Goal: Task Accomplishment & Management: Manage account settings

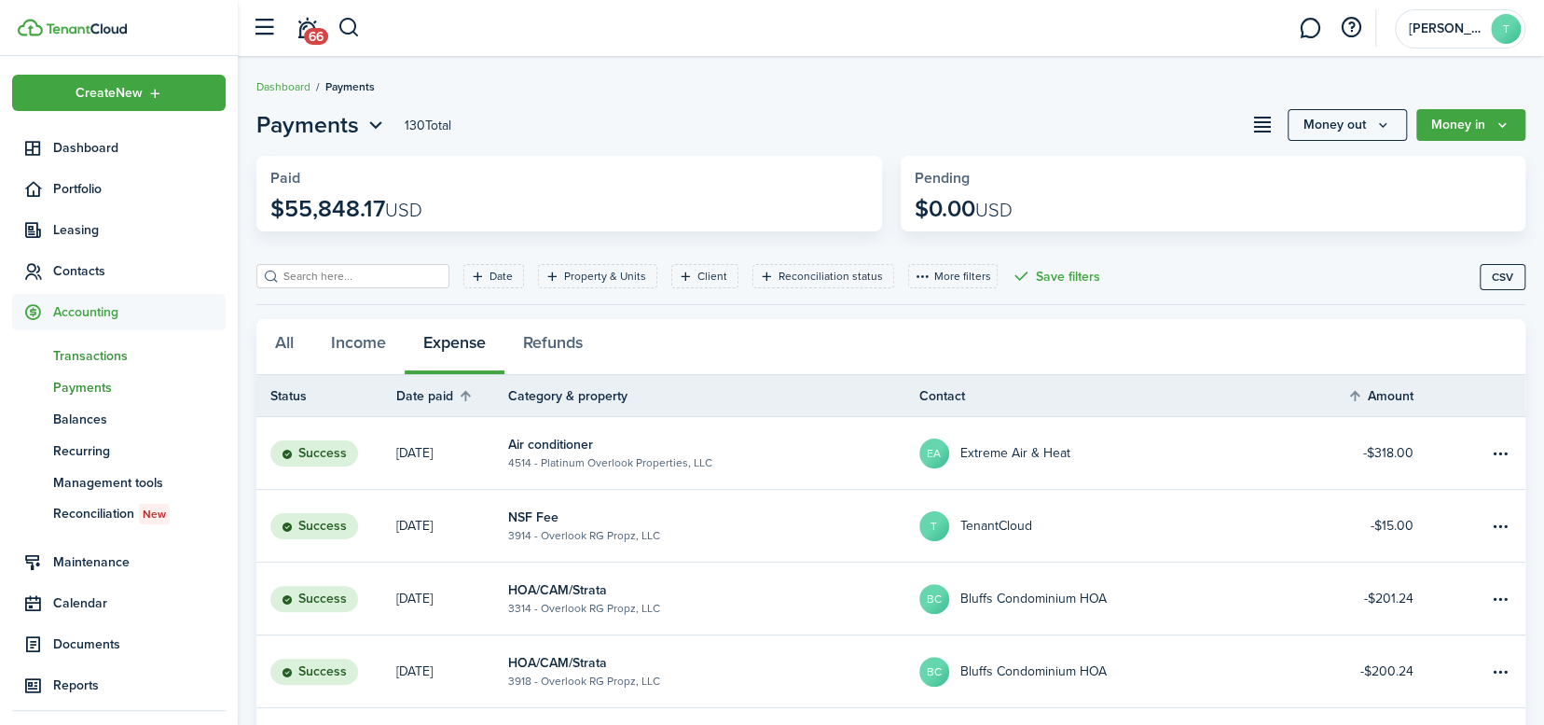
click at [109, 358] on span "Transactions" at bounding box center [139, 356] width 173 height 20
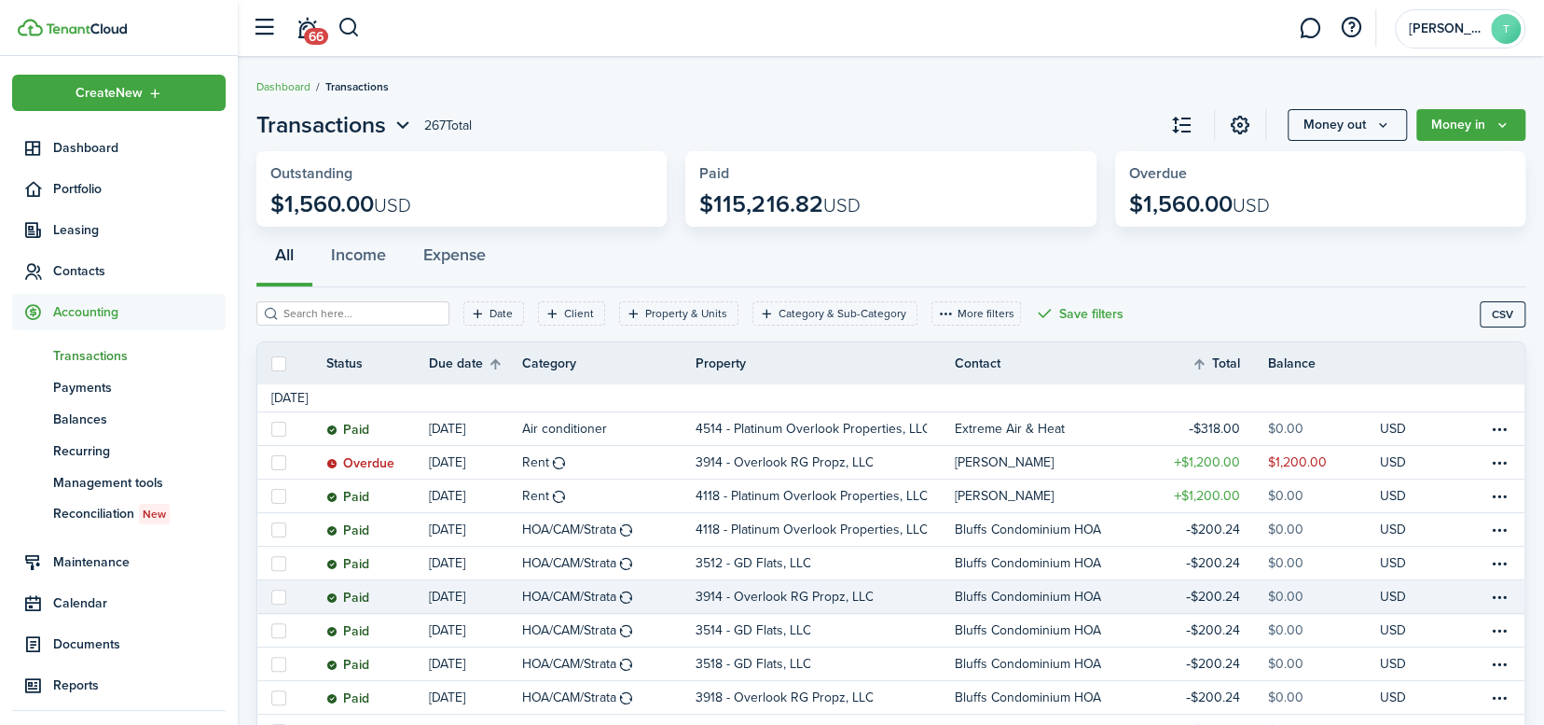
click at [1361, 612] on link "$0.00" at bounding box center [1324, 596] width 112 height 33
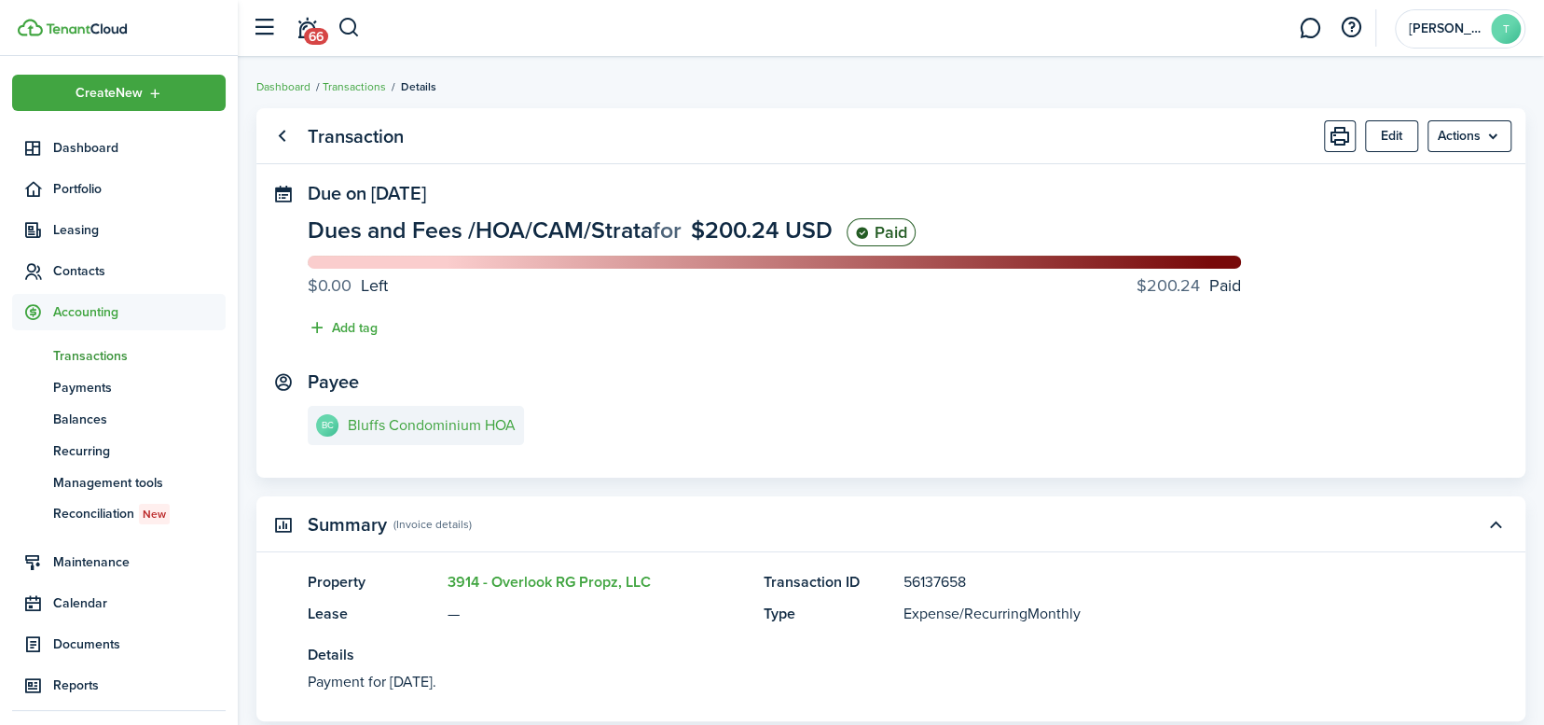
click at [323, 132] on panel-main-title "Transaction" at bounding box center [356, 136] width 96 height 21
click at [280, 141] on link "Go back" at bounding box center [282, 136] width 32 height 32
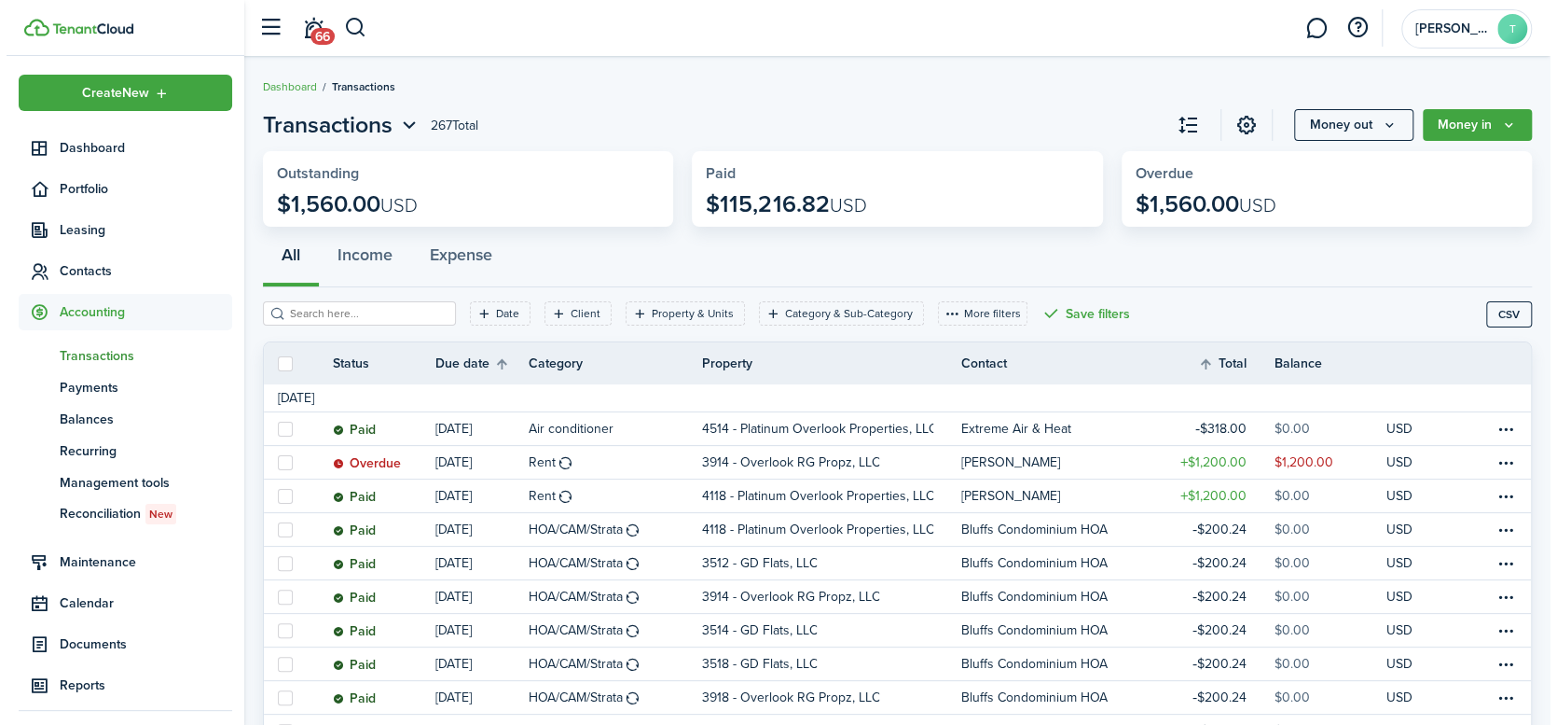
scroll to position [634, 0]
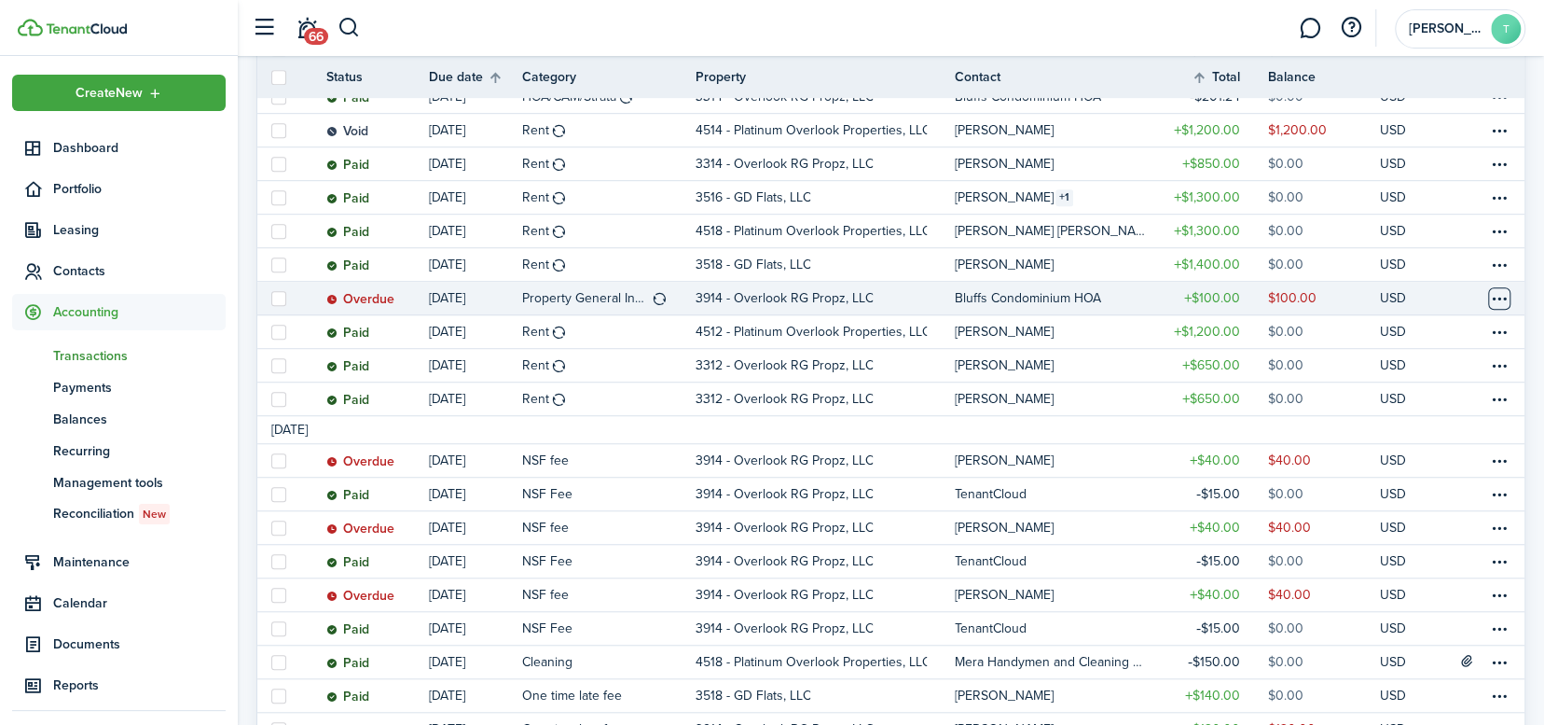
click at [1492, 302] on table-menu-btn-icon at bounding box center [1499, 298] width 22 height 22
click at [1415, 366] on link "Mark as paid" at bounding box center [1429, 368] width 163 height 32
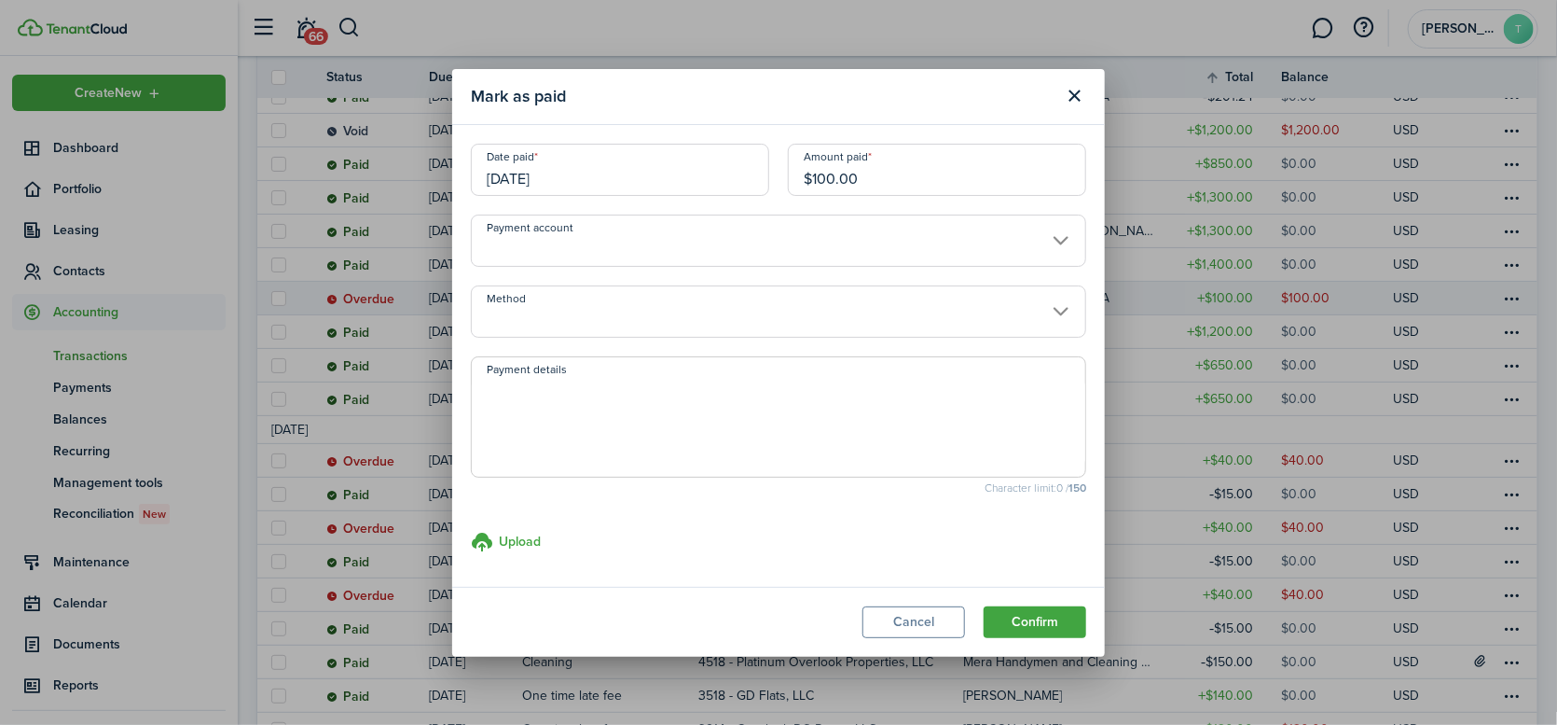
click at [873, 250] on input "Payment account" at bounding box center [778, 240] width 615 height 52
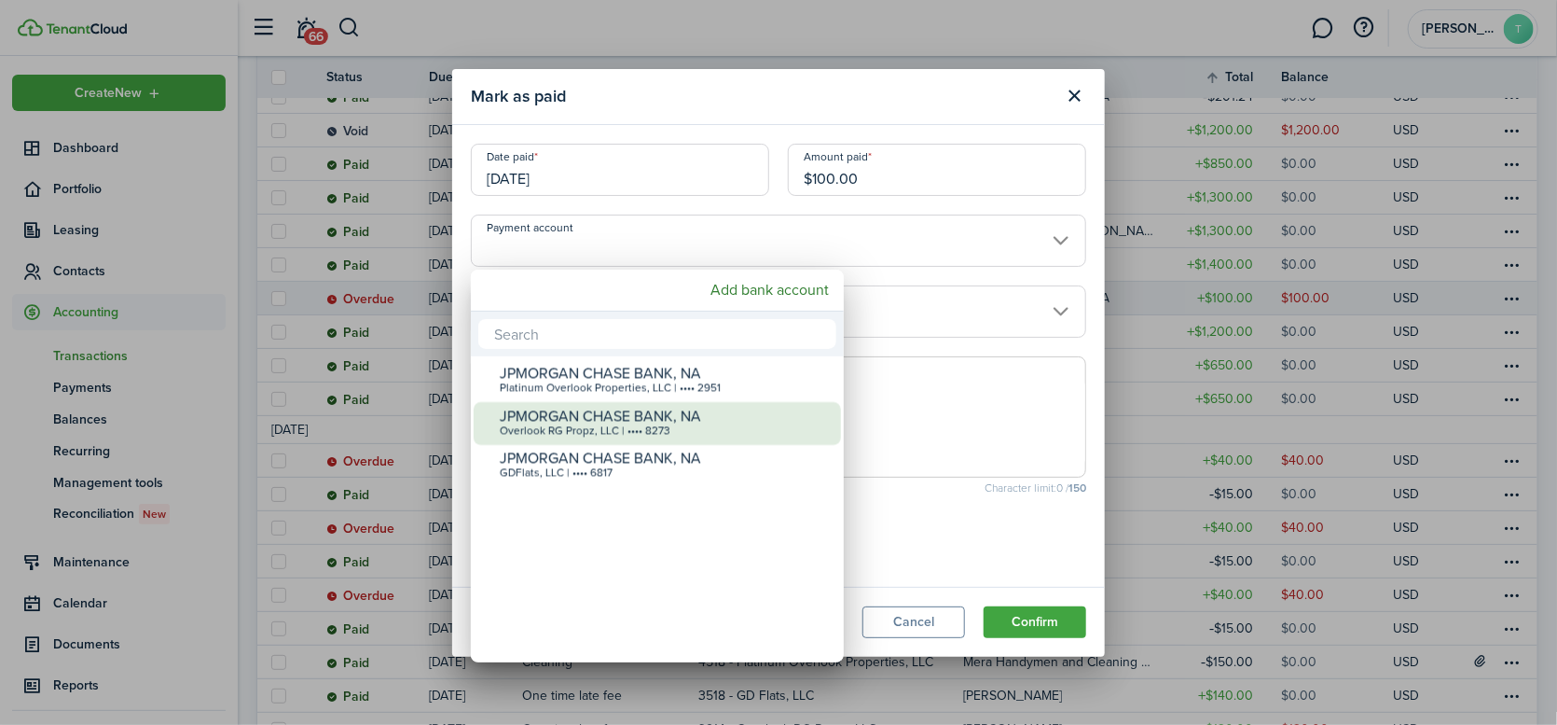
click at [579, 428] on div "Overlook RG Propz, LLC | •••• 8273" at bounding box center [665, 430] width 330 height 13
type input "•••• •••• •••• 8273"
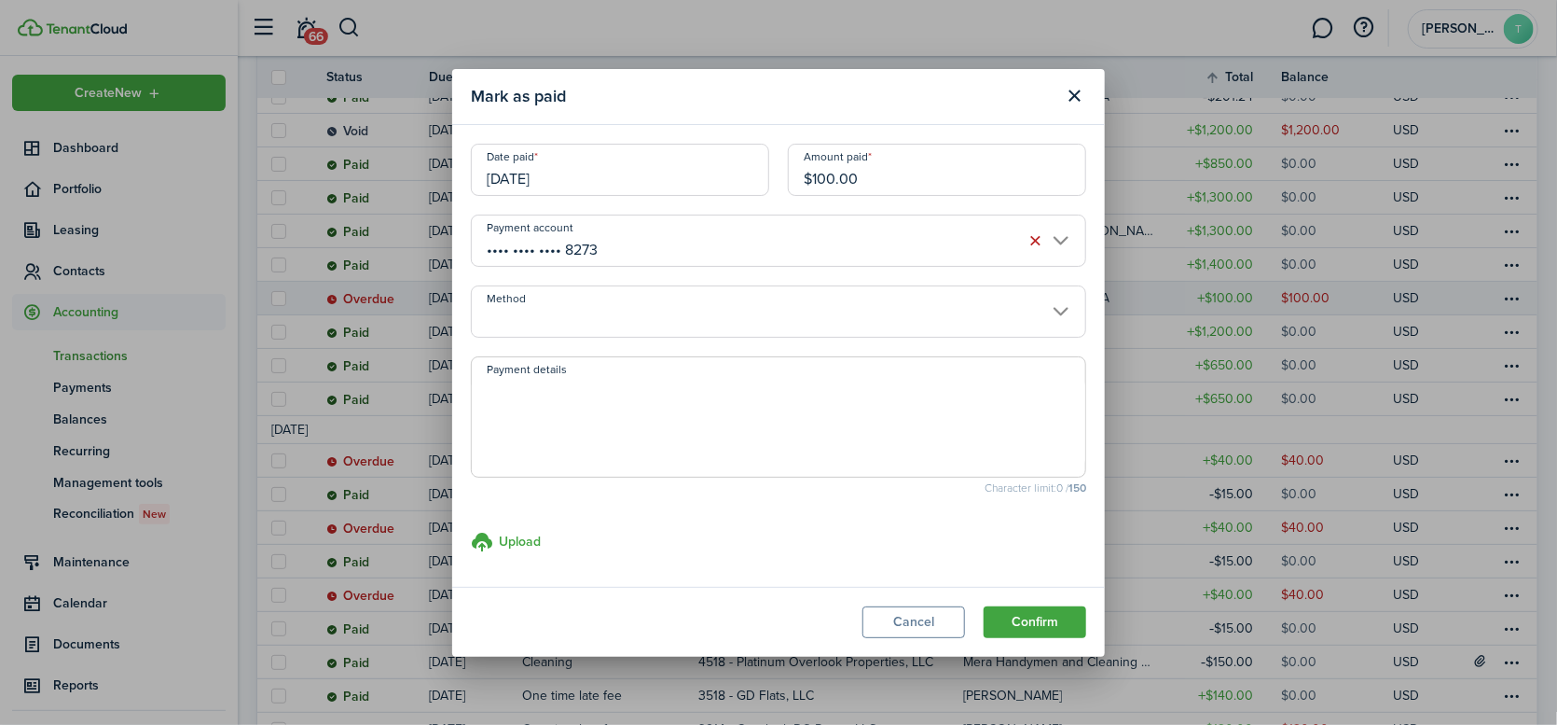
click at [585, 303] on input "Method" at bounding box center [778, 311] width 615 height 52
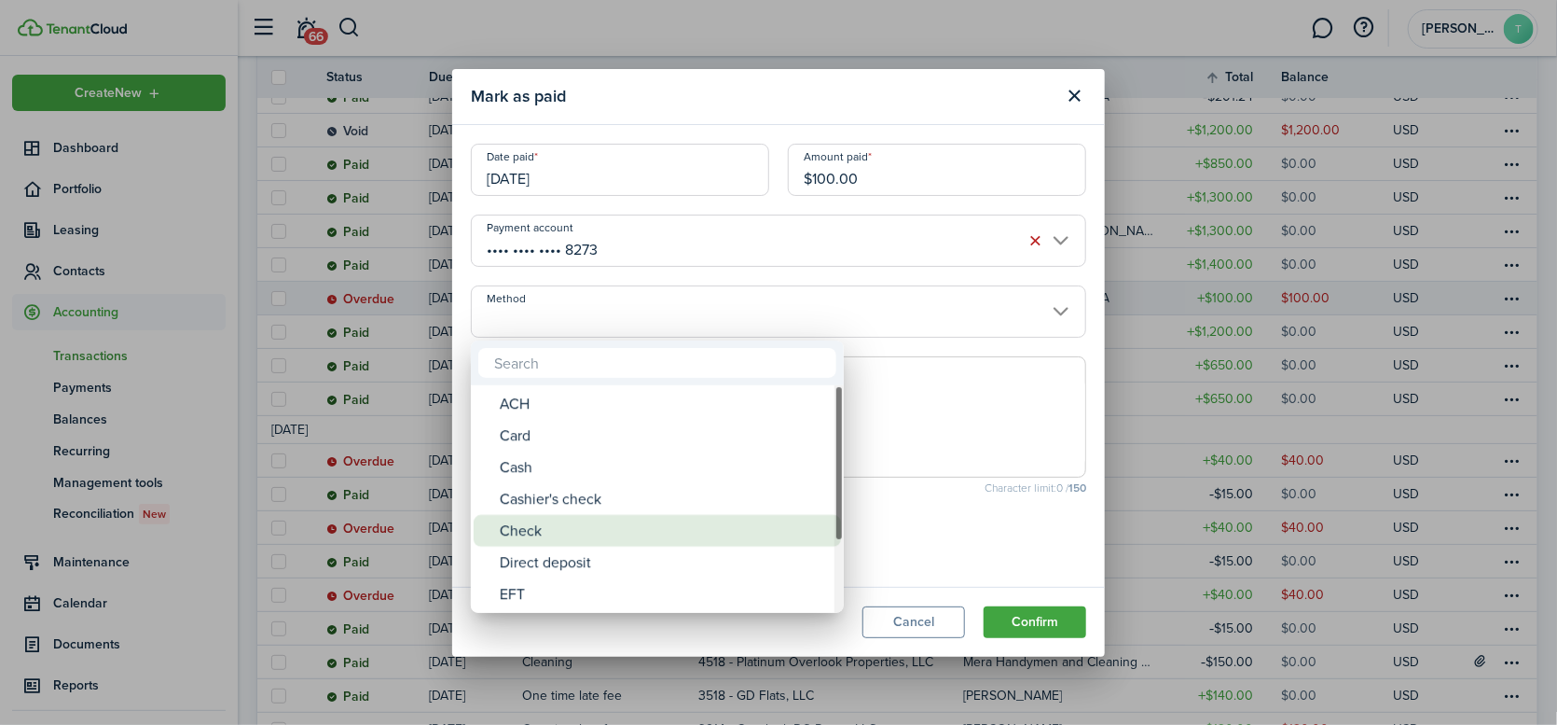
click at [527, 529] on div "Check" at bounding box center [665, 531] width 330 height 32
type input "Check"
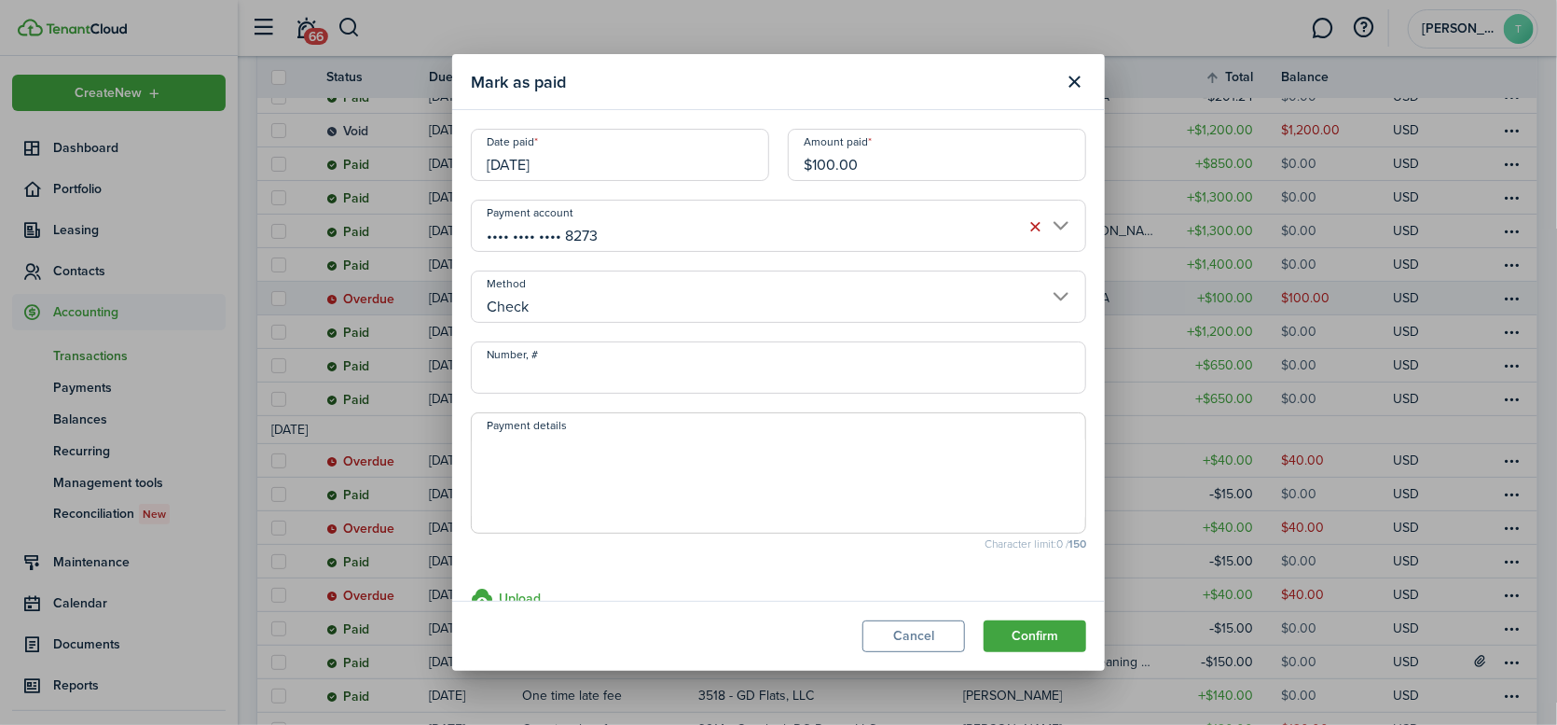
click at [564, 361] on input "Number, #" at bounding box center [778, 367] width 615 height 52
type input "1541"
click at [1033, 643] on button "Confirm" at bounding box center [1035, 636] width 103 height 32
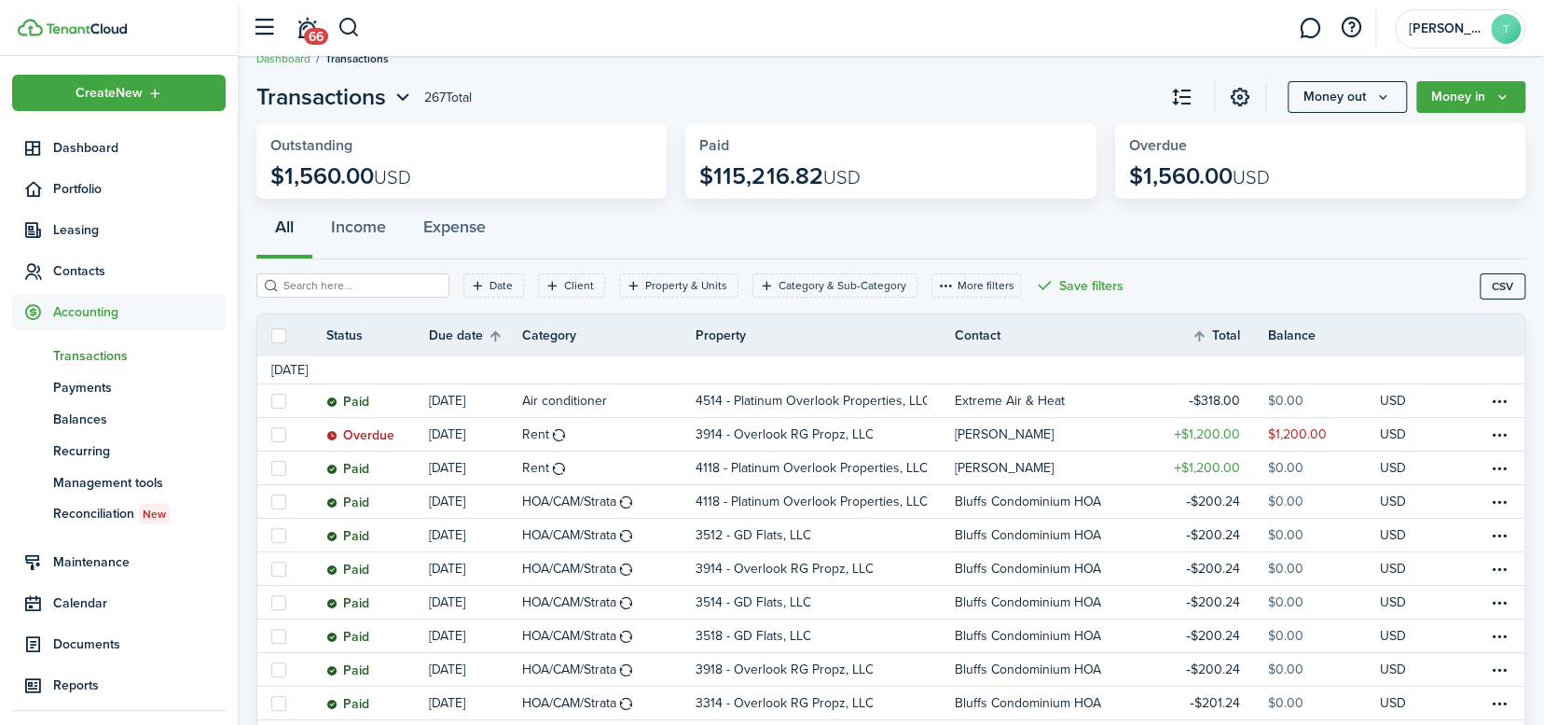
scroll to position [662, 0]
